Goal: Task Accomplishment & Management: Use online tool/utility

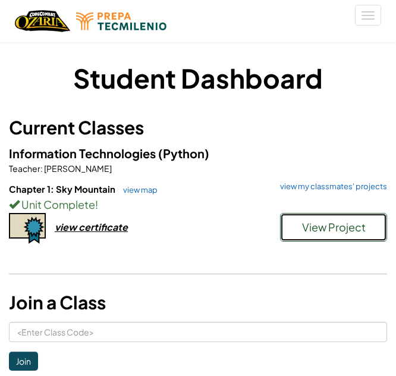
click at [334, 235] on button "View Project" at bounding box center [333, 227] width 107 height 29
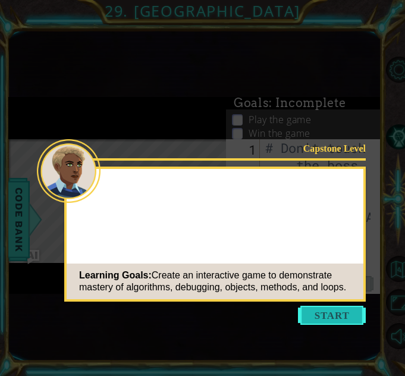
click at [335, 317] on button "Start" at bounding box center [332, 315] width 68 height 19
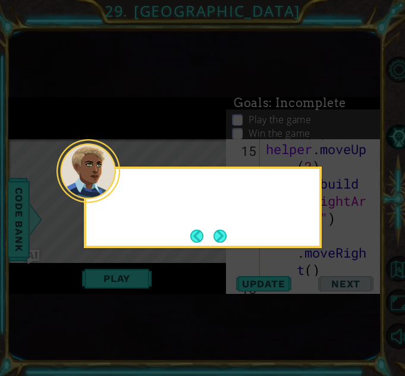
scroll to position [1260, 0]
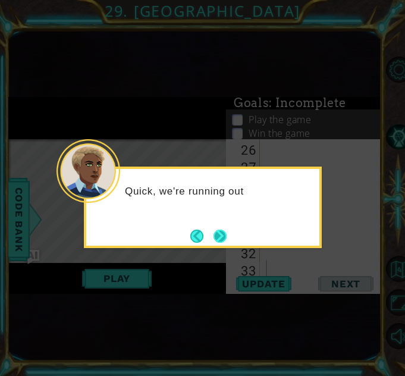
click at [218, 236] on button "Next" at bounding box center [221, 236] width 14 height 14
click at [218, 236] on button "Next" at bounding box center [220, 236] width 13 height 13
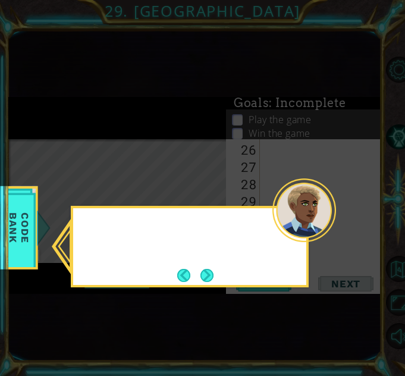
click at [218, 236] on div at bounding box center [189, 230] width 233 height 34
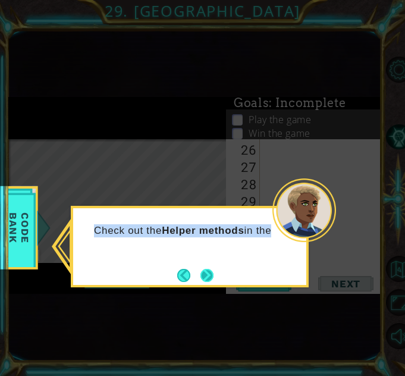
click at [211, 271] on button "Next" at bounding box center [207, 275] width 13 height 13
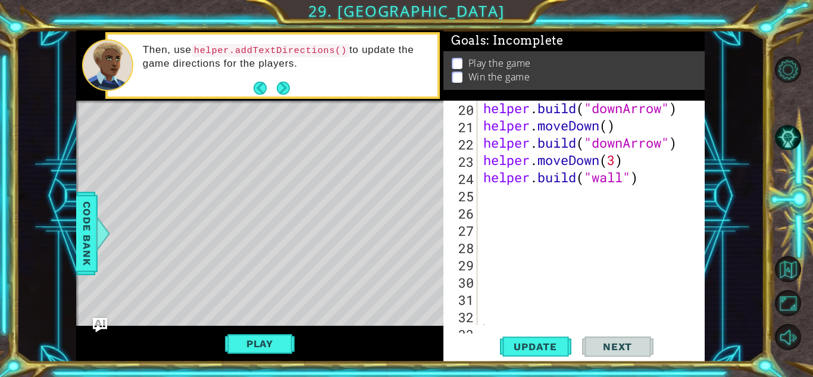
scroll to position [397, 0]
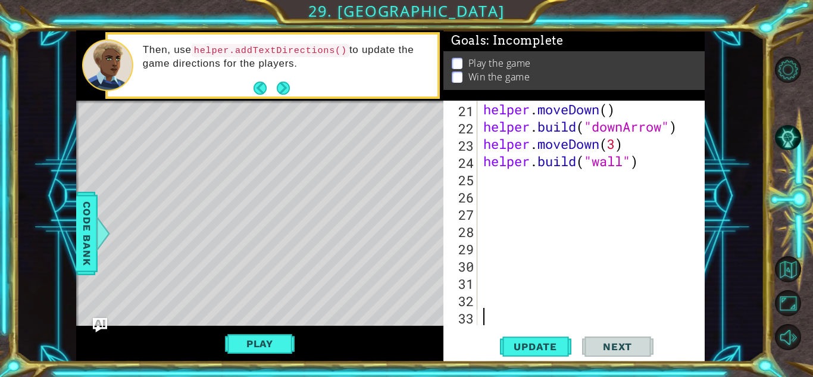
click at [396, 118] on div "1 ההההההההההההההההההההההההההההההההההההההההההההההההההההההההההההההההההההההההההההה…" at bounding box center [390, 196] width 748 height 332
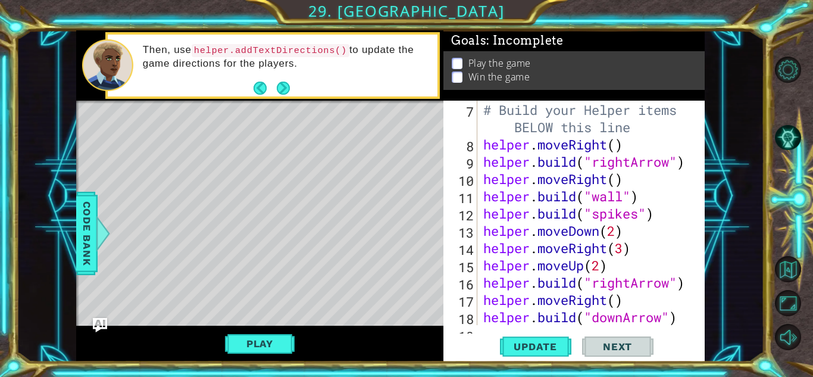
scroll to position [152, 0]
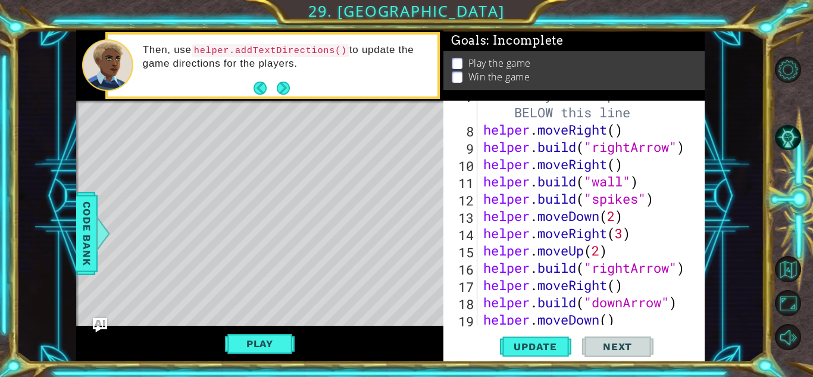
click at [396, 126] on div "1 ההההההההההההההההההההההההההההההההההההההההההההההההההההההההההההההההההההההההההההה…" at bounding box center [390, 196] width 748 height 332
